Goal: Information Seeking & Learning: Learn about a topic

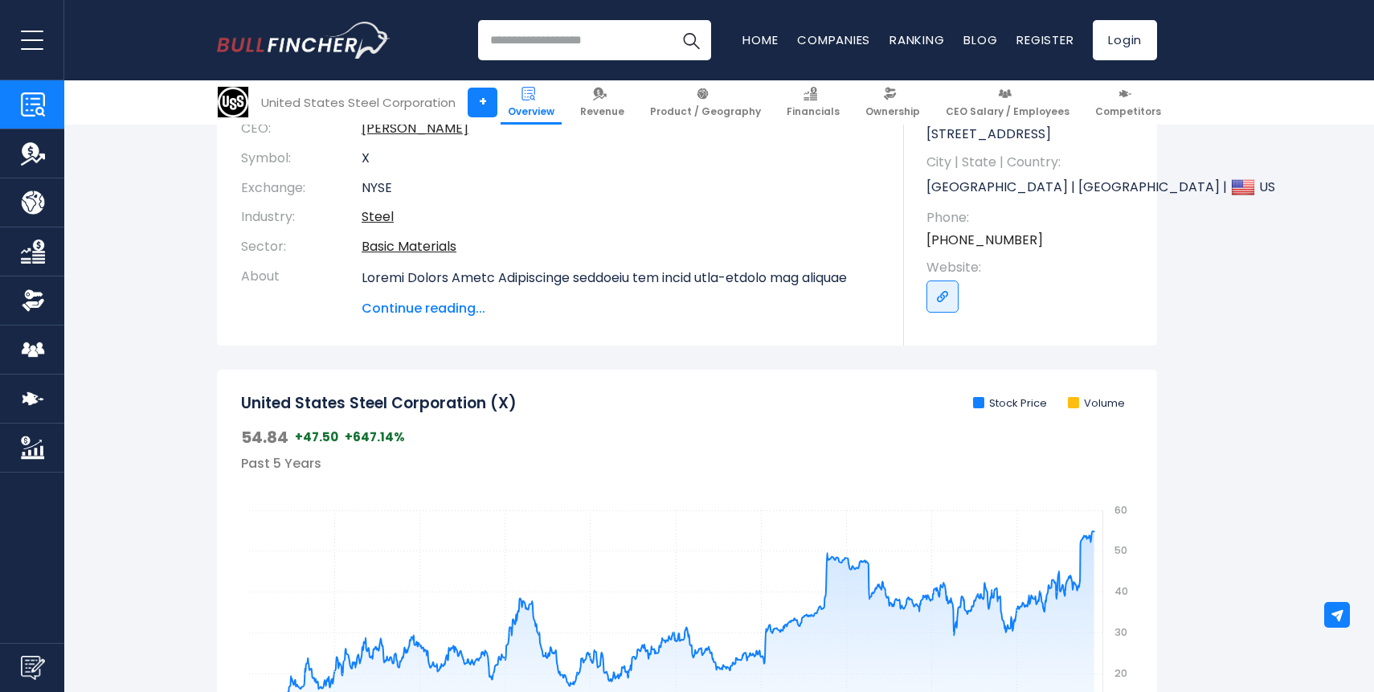
scroll to position [236, 0]
click at [435, 307] on span "Continue reading..." at bounding box center [621, 307] width 518 height 19
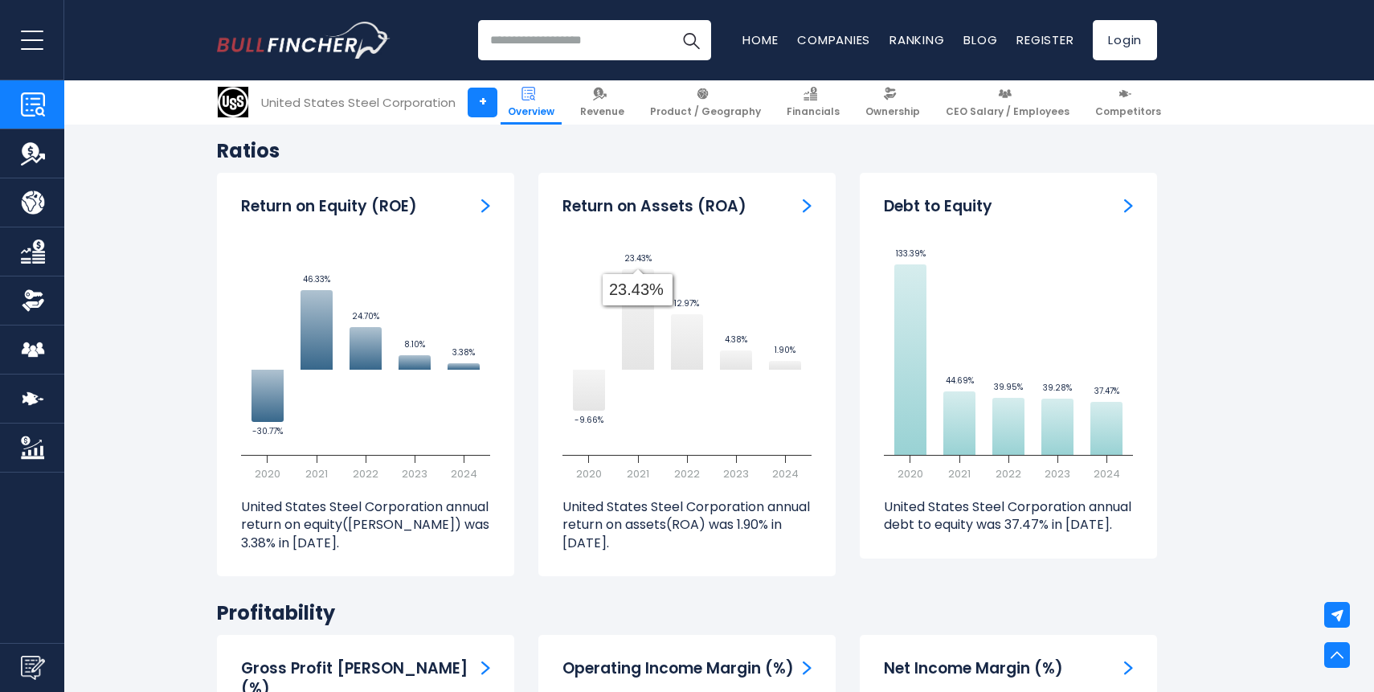
scroll to position [3571, 0]
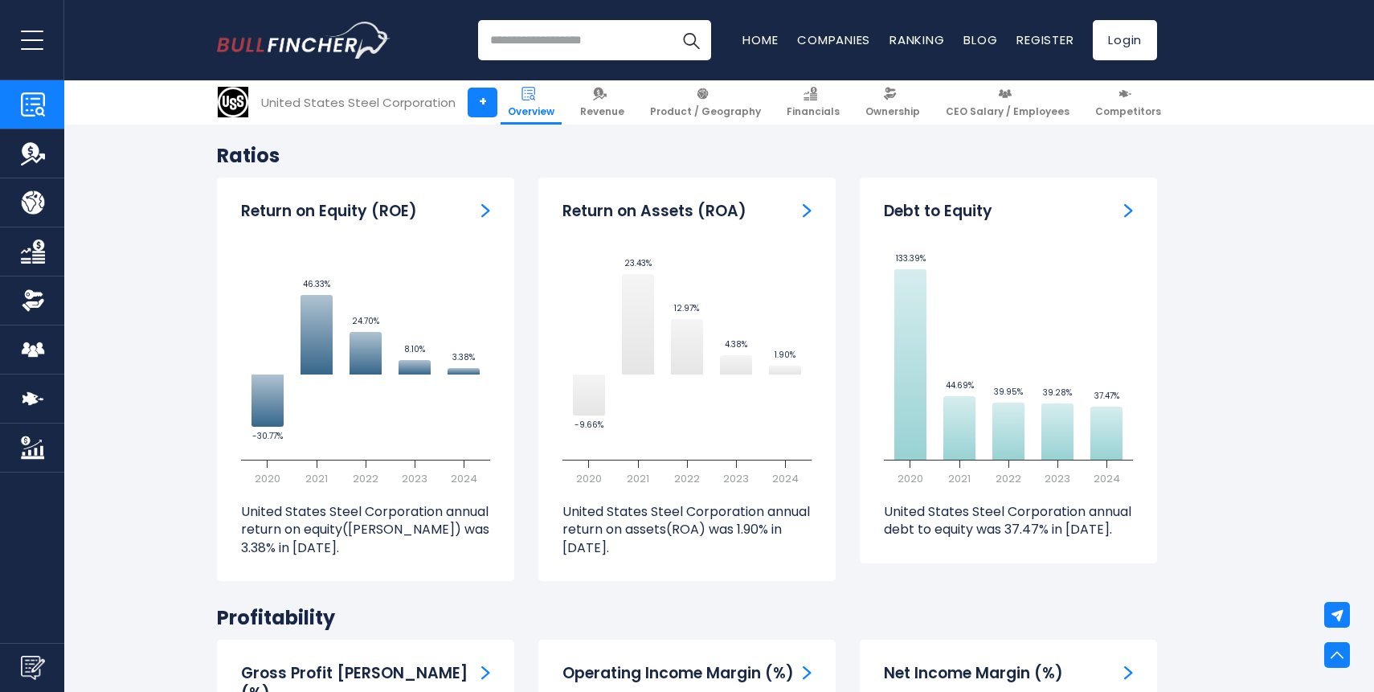
click at [487, 218] on img "Return on Equity" at bounding box center [485, 210] width 9 height 14
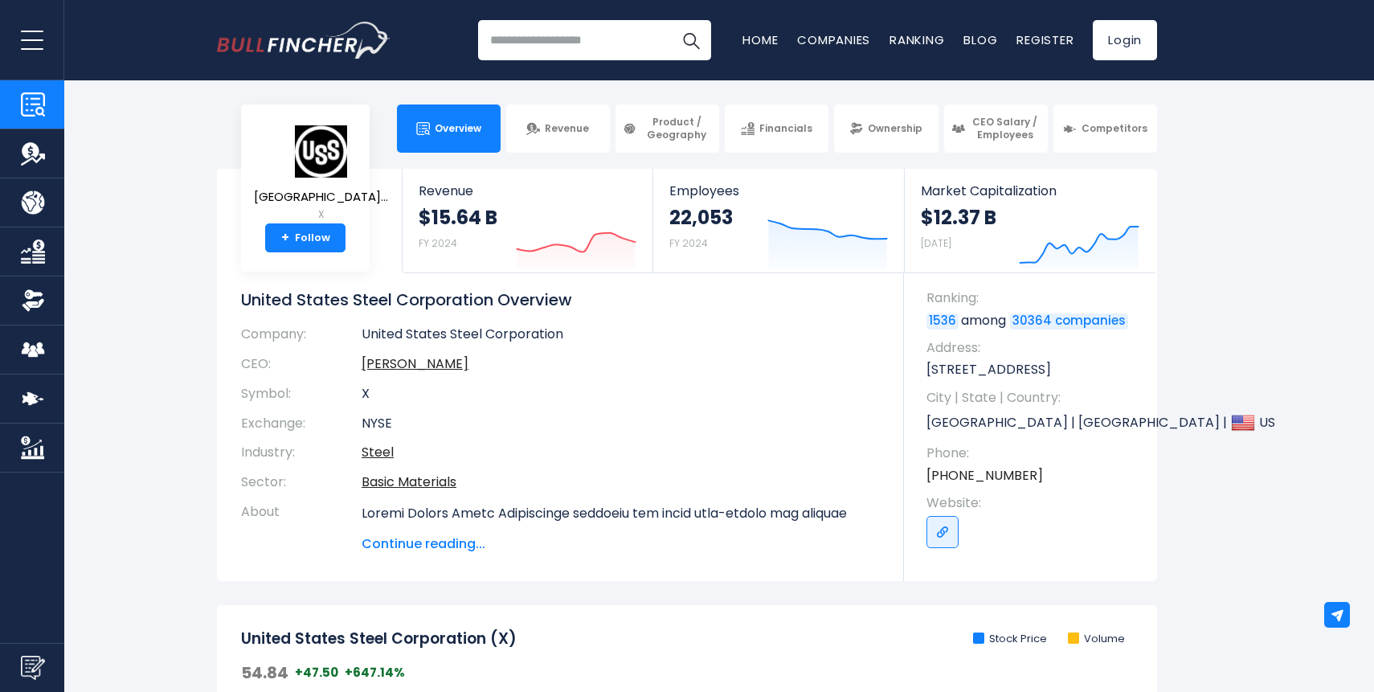
click at [542, 52] on input "search" at bounding box center [594, 40] width 233 height 40
type input "**********"
click at [671, 20] on button "Search" at bounding box center [691, 40] width 40 height 40
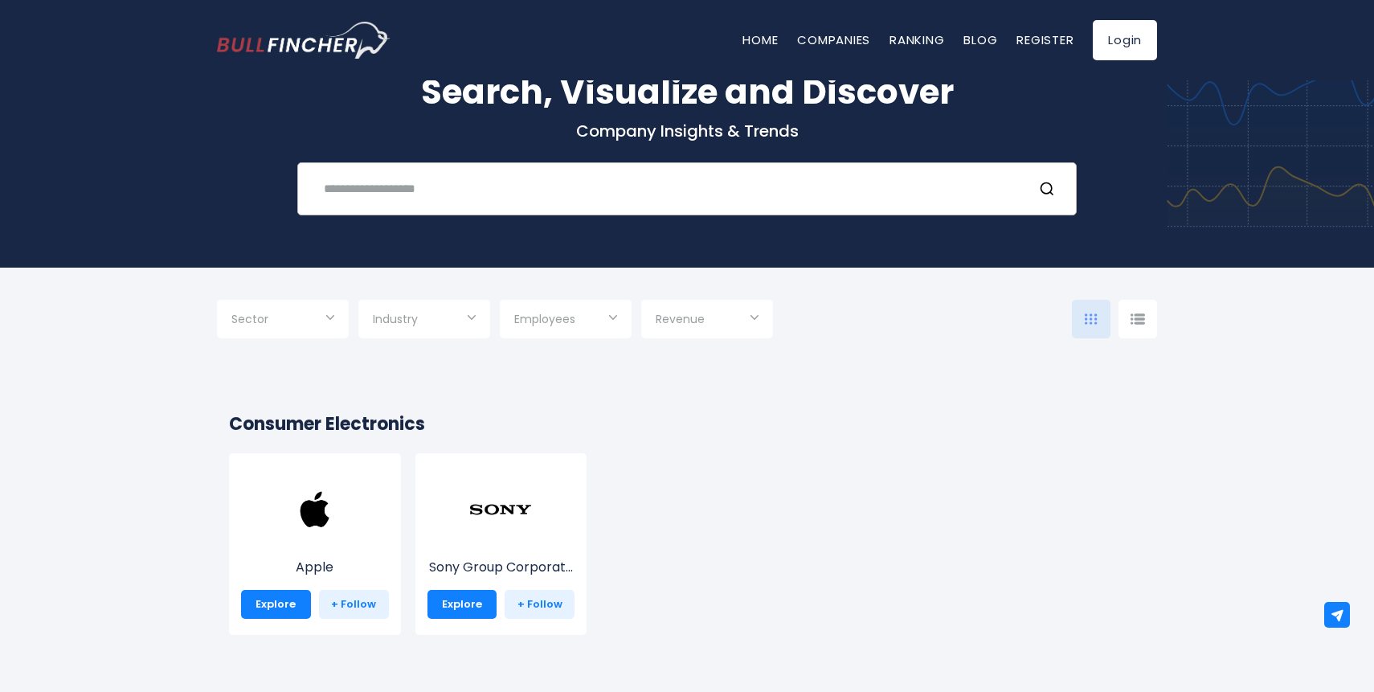
scroll to position [56, 0]
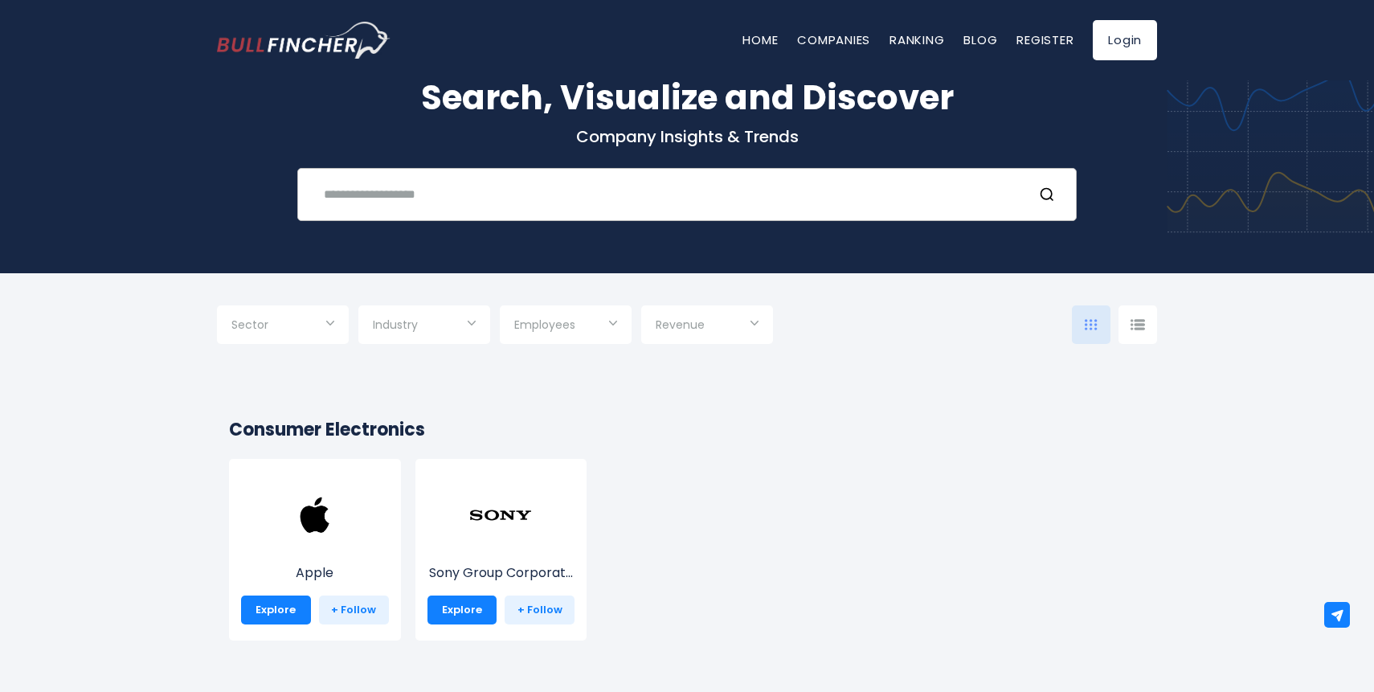
click at [396, 198] on input "text" at bounding box center [667, 194] width 706 height 30
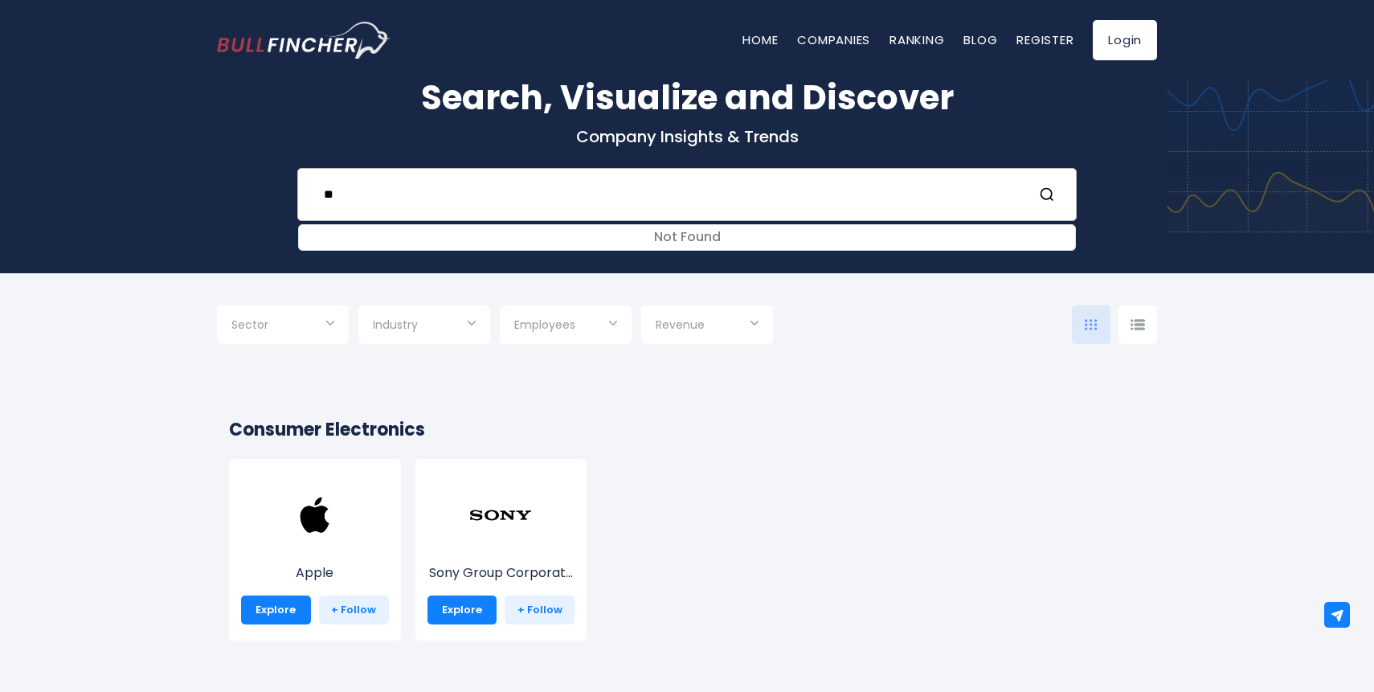
type input "*"
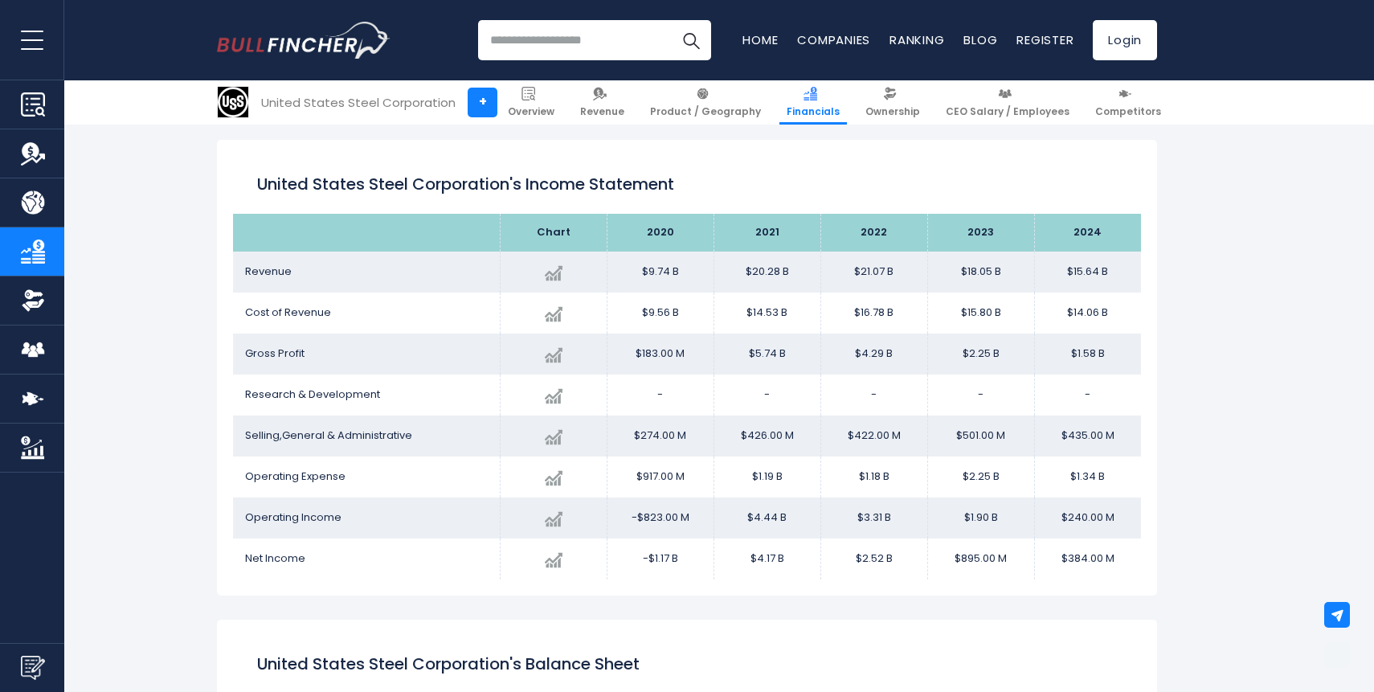
scroll to position [870, 0]
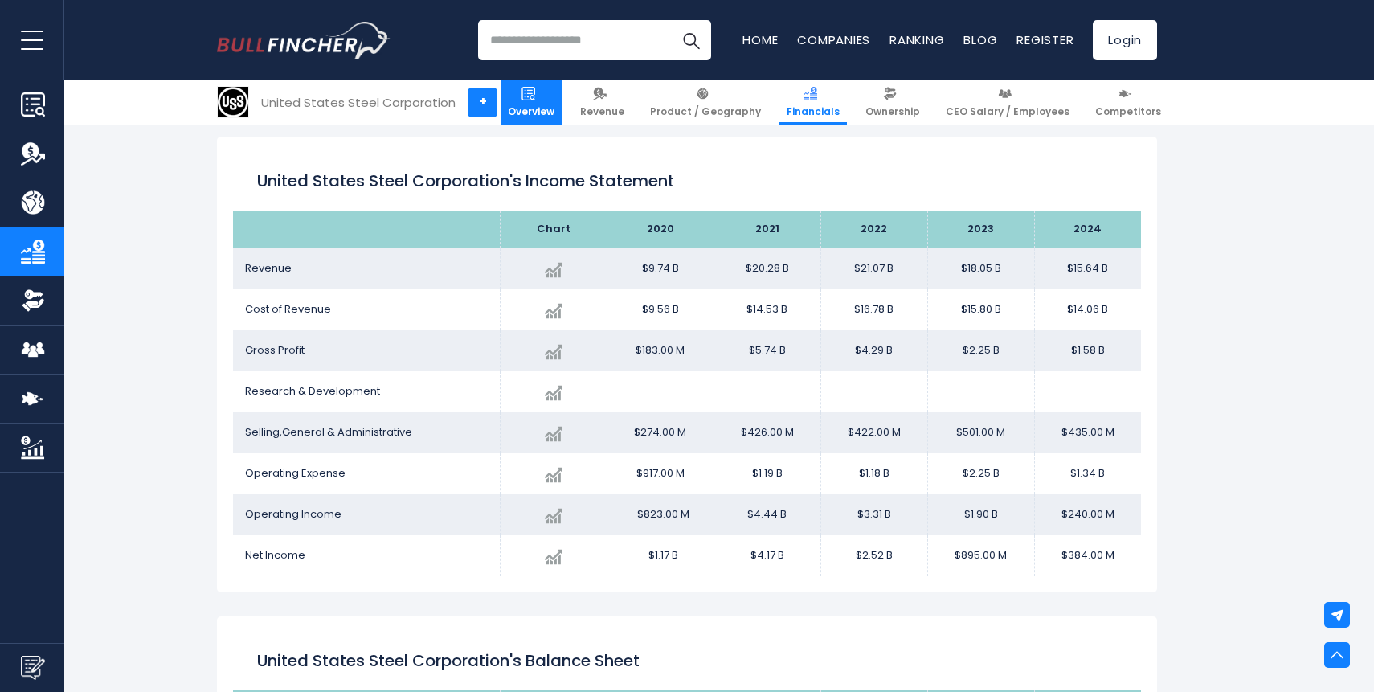
click at [554, 105] on span "Overview" at bounding box center [531, 111] width 47 height 13
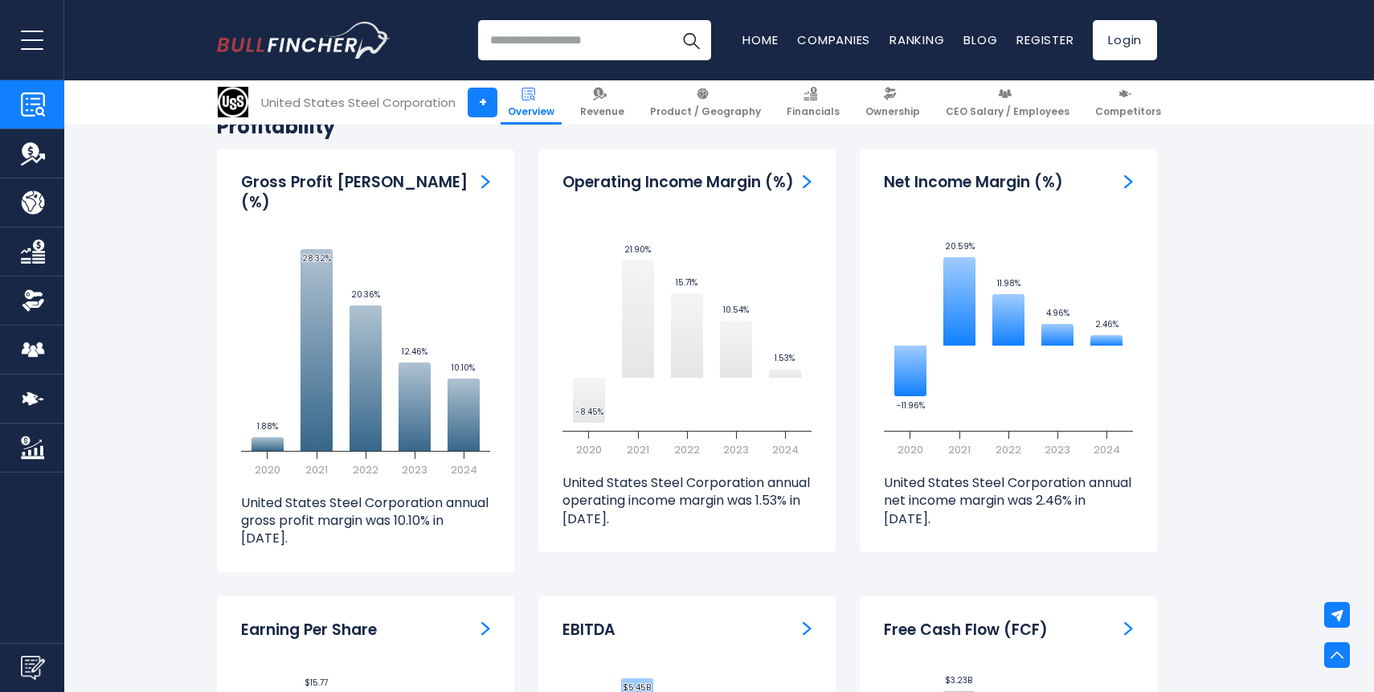
scroll to position [3713, 0]
